Goal: Task Accomplishment & Management: Use online tool/utility

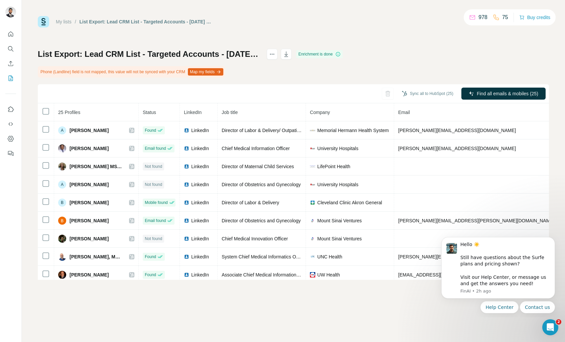
click at [265, 340] on div "My lists / List Export: Lead CRM List - Targeted Accounts - 25/09/2025 19:39 97…" at bounding box center [293, 171] width 543 height 342
click at [270, 340] on div "My lists / List Export: Lead CRM List - Targeted Accounts - 25/09/2025 19:39 97…" at bounding box center [293, 171] width 543 height 342
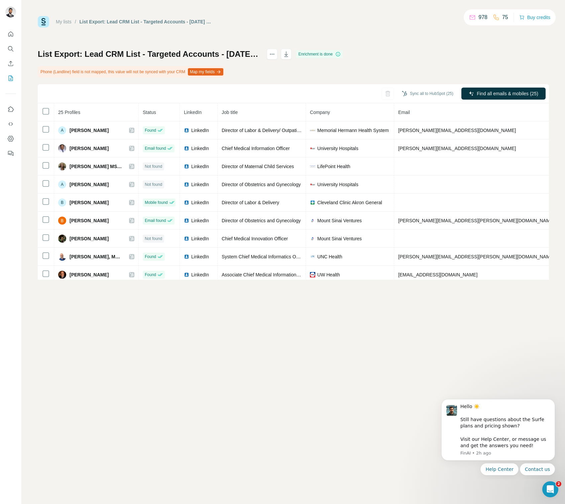
click at [206, 73] on button "Map my fields" at bounding box center [205, 71] width 35 height 7
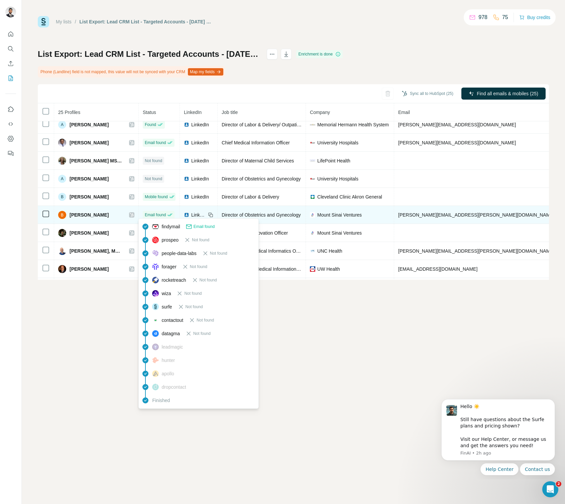
scroll to position [26, 0]
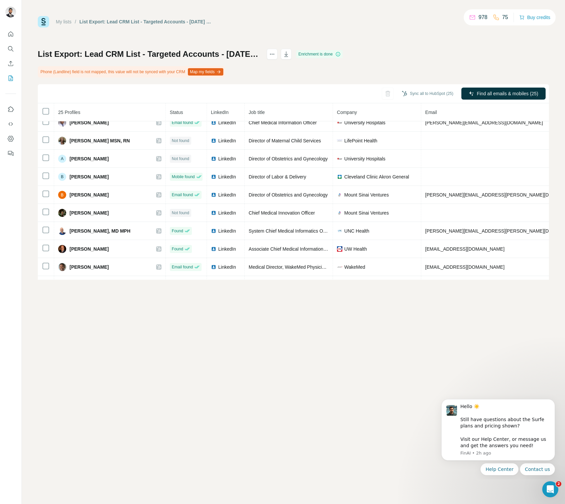
click at [13, 41] on nav at bounding box center [10, 56] width 11 height 56
click at [9, 36] on icon "Quick start" at bounding box center [10, 33] width 5 height 5
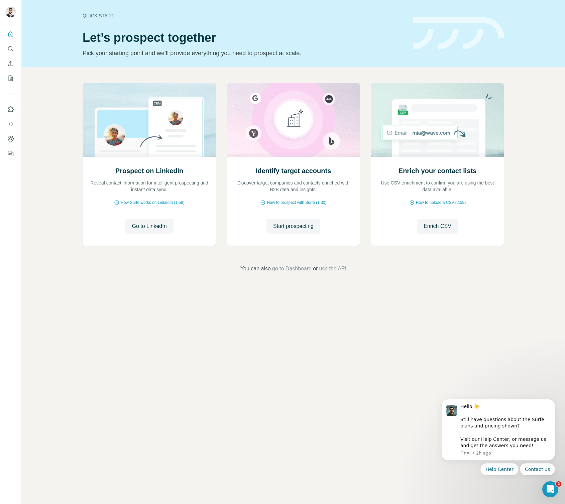
click at [556, 374] on div "Quick start Let’s prospect together Pick your starting point and we’ll provide …" at bounding box center [293, 252] width 543 height 504
click at [12, 80] on icon "My lists" at bounding box center [10, 78] width 7 height 7
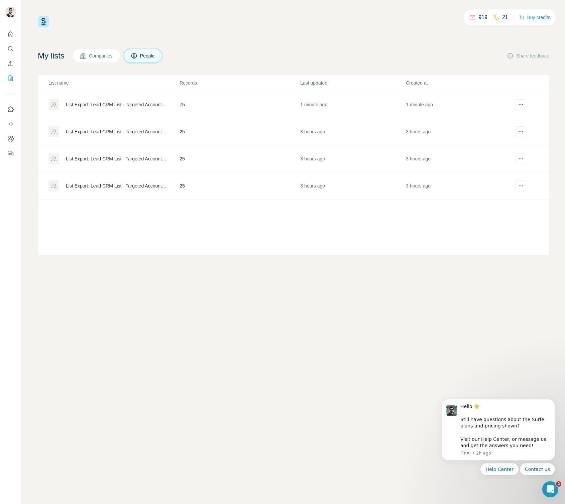
click at [140, 103] on div "List Export: Lead CRM List - Targeted Accounts - [DATE] 22:30" at bounding box center [117, 104] width 102 height 7
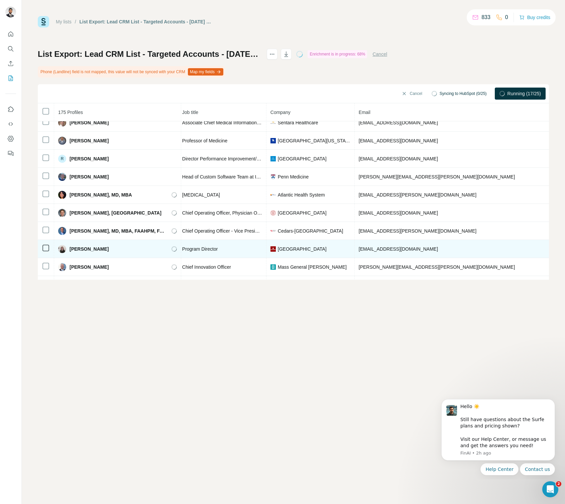
scroll to position [566, 82]
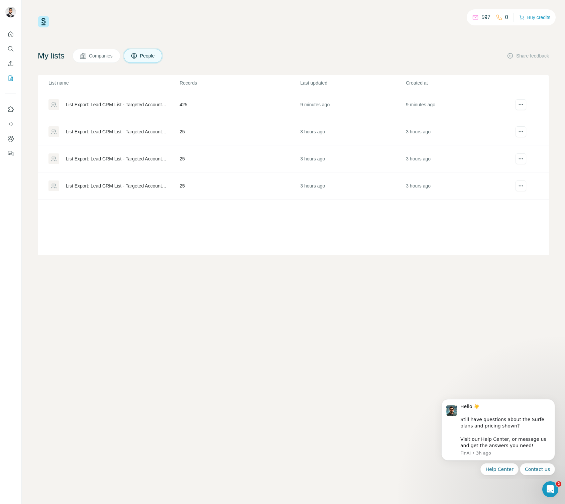
click at [86, 105] on div "List Export: Lead CRM List - Targeted Accounts - [DATE] 22:30" at bounding box center [117, 104] width 102 height 7
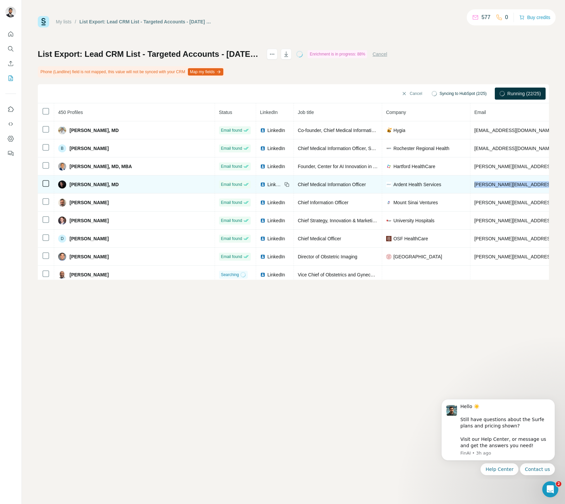
drag, startPoint x: 531, startPoint y: 184, endPoint x: 464, endPoint y: 184, distance: 66.8
click at [470, 184] on td "[PERSON_NAME][EMAIL_ADDRESS][PERSON_NAME][DOMAIN_NAME]" at bounding box center [571, 184] width 203 height 18
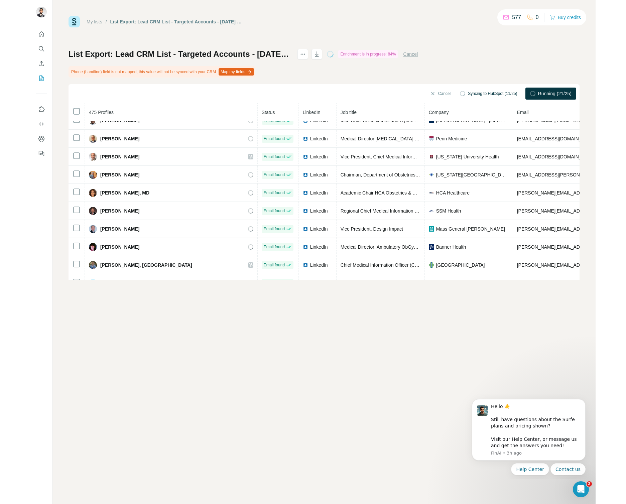
scroll to position [691, 0]
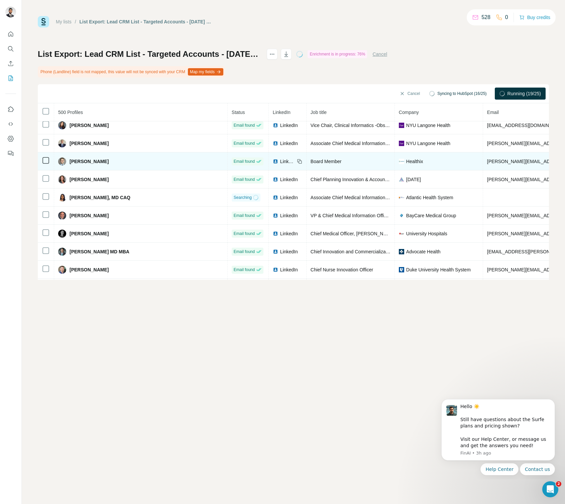
click at [499, 160] on span "[PERSON_NAME][EMAIL_ADDRESS][PERSON_NAME][DOMAIN_NAME]" at bounding box center [565, 161] width 156 height 5
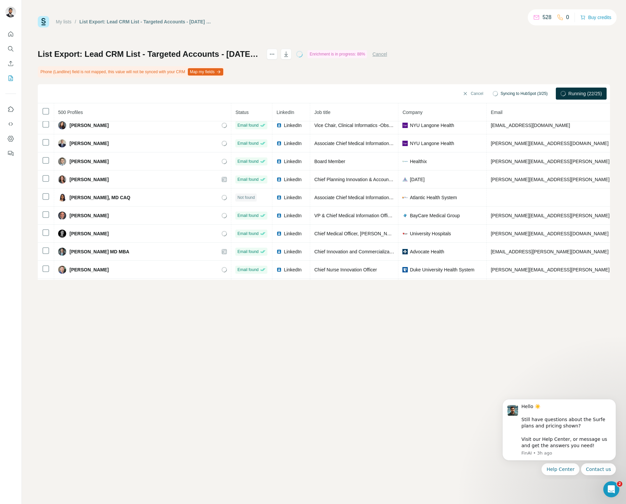
scroll to position [0, 0]
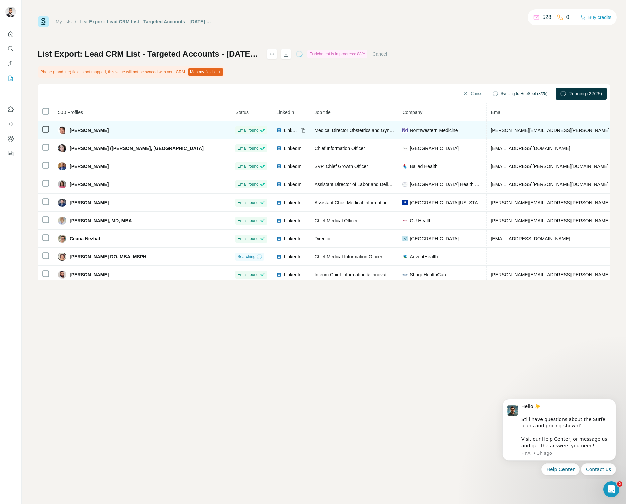
click at [499, 130] on span "[PERSON_NAME][EMAIL_ADDRESS][PERSON_NAME][DOMAIN_NAME]" at bounding box center [569, 130] width 156 height 5
click at [300, 129] on icon at bounding box center [302, 130] width 5 height 5
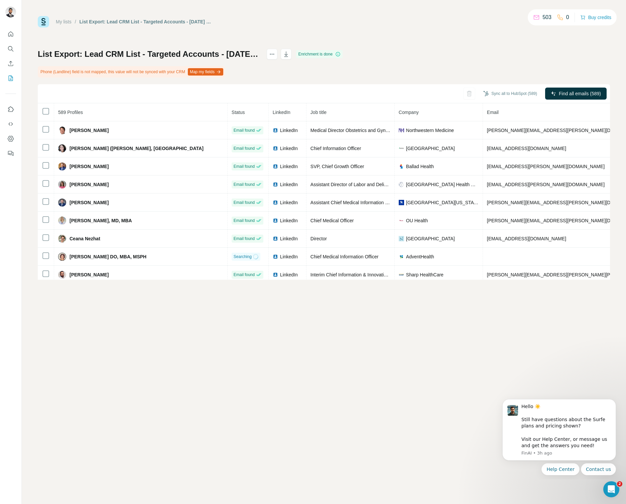
drag, startPoint x: 534, startPoint y: 318, endPoint x: 574, endPoint y: 21, distance: 300.1
click at [534, 318] on div "My lists / List Export: Lead CRM List - Targeted Accounts - [DATE] 22:30 503 0 …" at bounding box center [324, 252] width 604 height 504
click at [564, 95] on span "Find all emails (589)" at bounding box center [580, 93] width 42 height 7
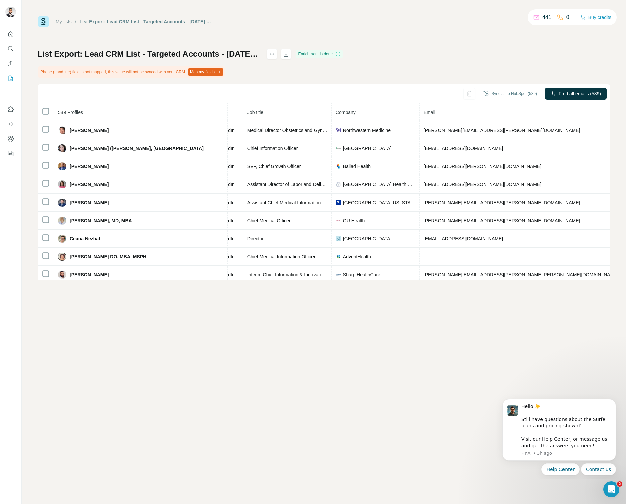
scroll to position [0, 79]
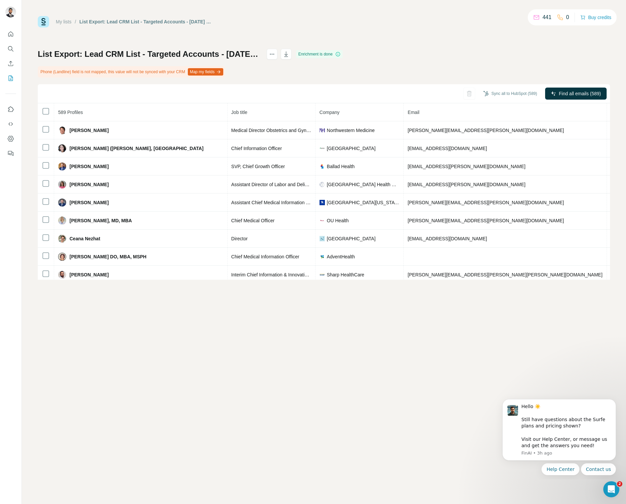
click at [558, 18] on icon at bounding box center [559, 17] width 5 height 5
click at [564, 17] on button "Buy credits" at bounding box center [595, 17] width 31 height 9
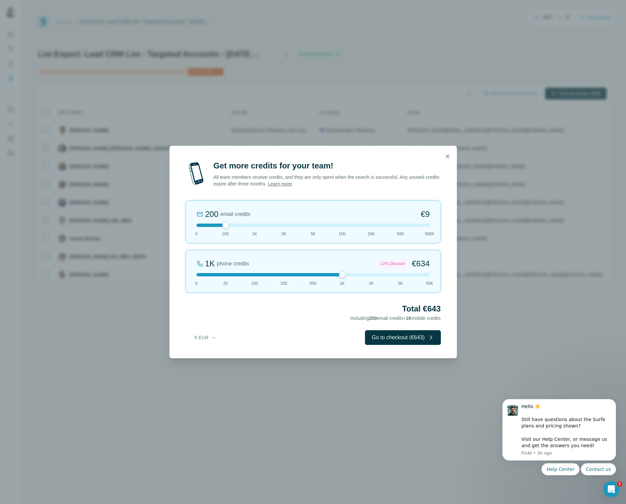
drag, startPoint x: 224, startPoint y: 273, endPoint x: 344, endPoint y: 273, distance: 119.6
click at [344, 273] on div at bounding box center [342, 274] width 7 height 7
drag, startPoint x: 225, startPoint y: 224, endPoint x: 143, endPoint y: 224, distance: 82.5
click at [143, 224] on div "Get more credits for your team! All team members receive credits, and they are …" at bounding box center [313, 252] width 626 height 504
click at [449, 154] on icon "button" at bounding box center [447, 156] width 7 height 7
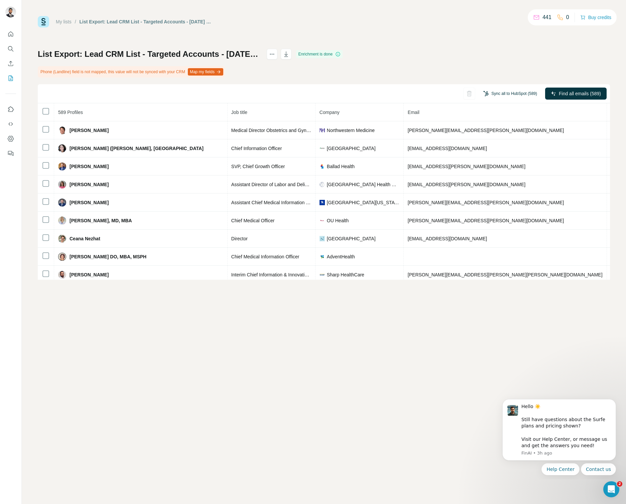
click at [521, 95] on button "Sync all to HubSpot (589)" at bounding box center [509, 94] width 63 height 10
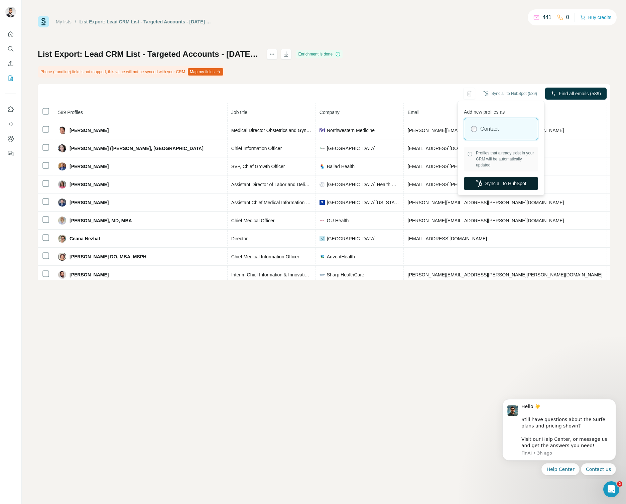
click at [498, 183] on button "Sync all to HubSpot" at bounding box center [501, 183] width 74 height 13
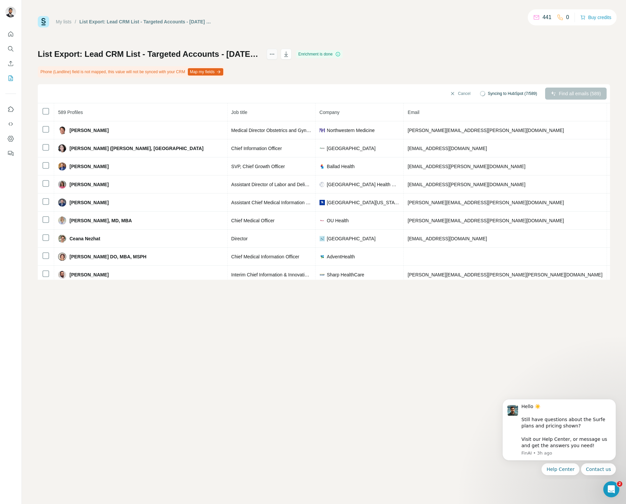
click at [275, 56] on icon "actions" at bounding box center [272, 54] width 7 height 7
click at [277, 53] on button "actions" at bounding box center [272, 54] width 11 height 11
click at [228, 54] on h1 "List Export: Lead CRM List - Targeted Accounts - [DATE] 22:30" at bounding box center [149, 54] width 223 height 11
drag, startPoint x: 228, startPoint y: 54, endPoint x: 234, endPoint y: 54, distance: 5.3
click at [228, 54] on h1 "List Export: Lead CRM List - Targeted Accounts - [DATE] 22:30" at bounding box center [149, 54] width 223 height 11
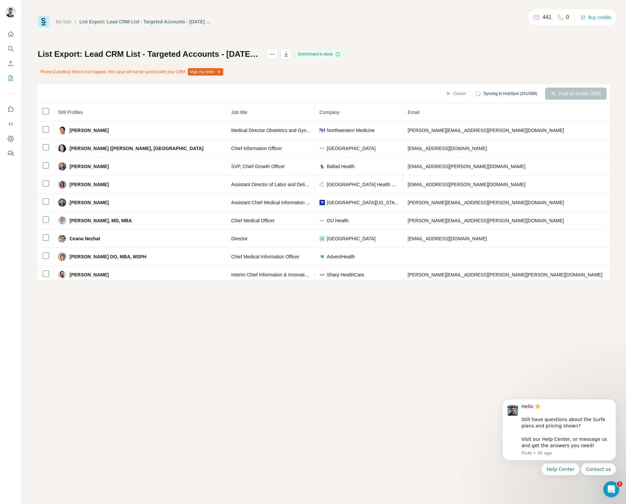
click at [66, 21] on link "My lists" at bounding box center [64, 21] width 16 height 5
click at [70, 20] on link "My lists" at bounding box center [64, 21] width 16 height 5
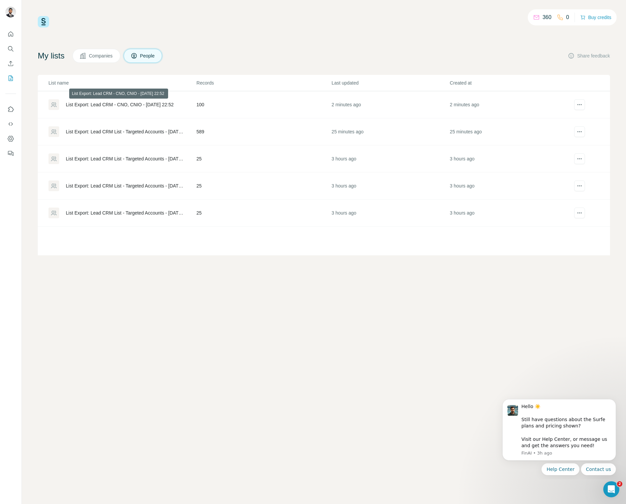
click at [123, 103] on div "List Export: Lead CRM - CNO, CNIO - [DATE] 22:52" at bounding box center [120, 104] width 108 height 7
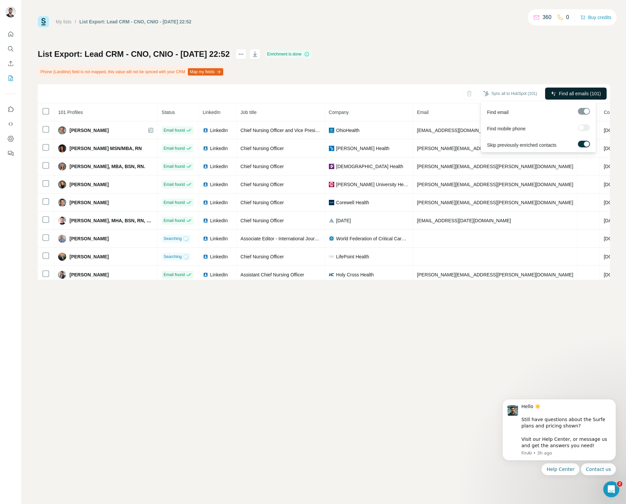
click at [564, 91] on span "Find all emails (101)" at bounding box center [580, 93] width 42 height 7
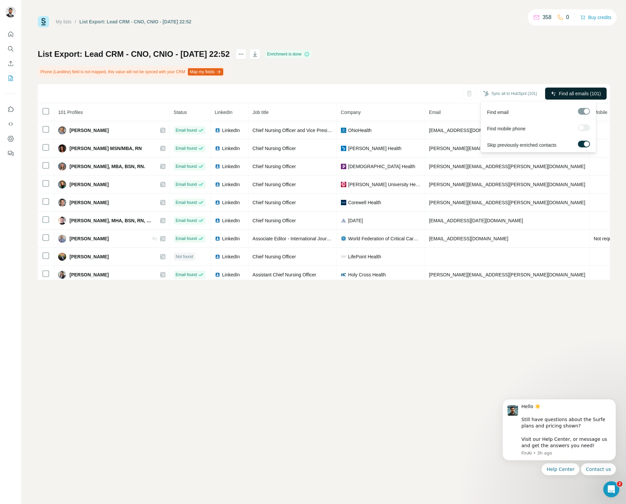
click at [564, 91] on span "Find all emails (101)" at bounding box center [580, 93] width 42 height 7
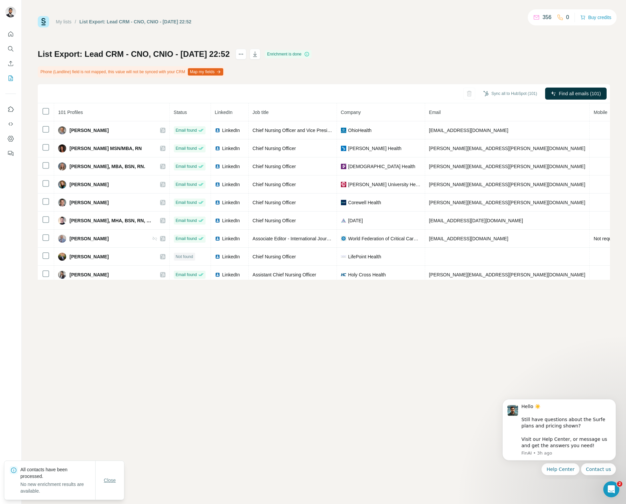
click at [114, 477] on span "Close" at bounding box center [110, 480] width 12 height 7
click at [64, 23] on link "My lists" at bounding box center [64, 21] width 16 height 5
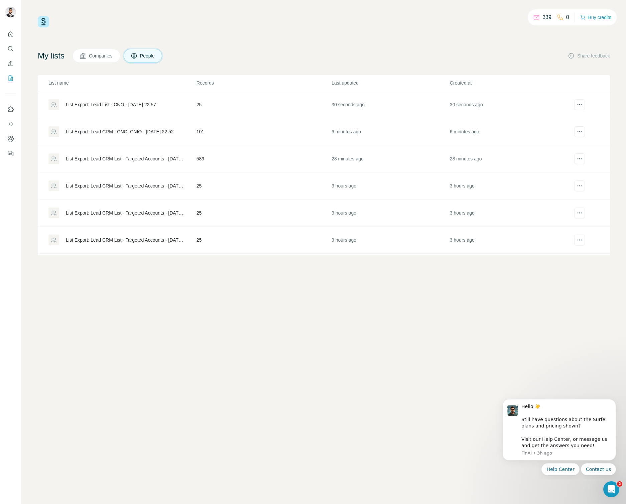
click at [126, 102] on div "List Export: Lead List - CNO - [DATE] 22:57" at bounding box center [111, 104] width 90 height 7
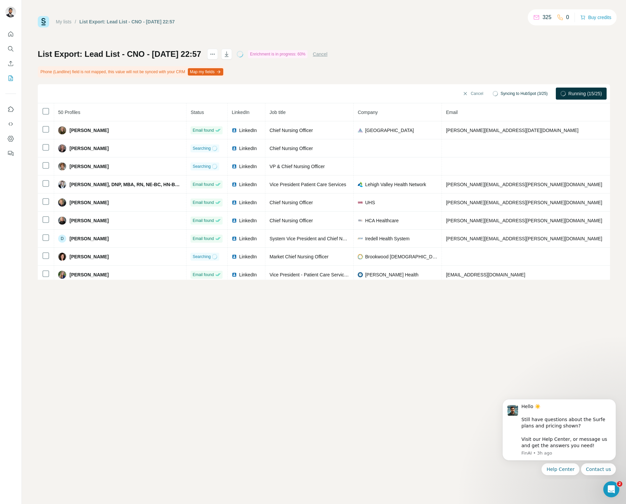
click at [564, 69] on div "List Export: Lead List - CNO - [DATE] 22:57 Enrichment is in progress: 60% Canc…" at bounding box center [324, 164] width 572 height 231
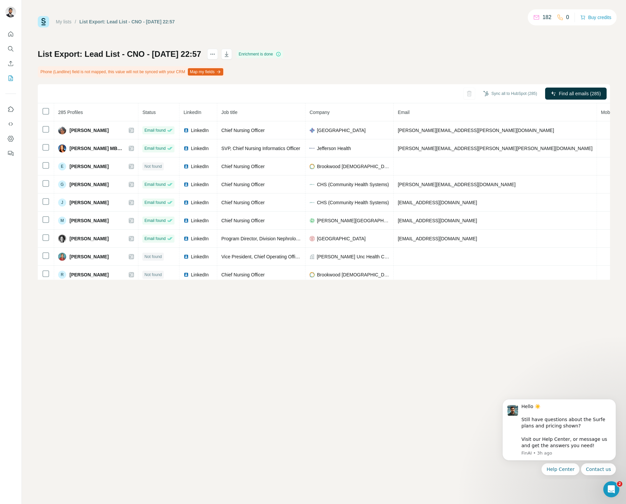
click at [386, 81] on div "List Export: Lead List - CNO - [DATE] 22:57 Enrichment is done Phone (Landline)…" at bounding box center [324, 164] width 572 height 231
